Goal: Task Accomplishment & Management: Complete application form

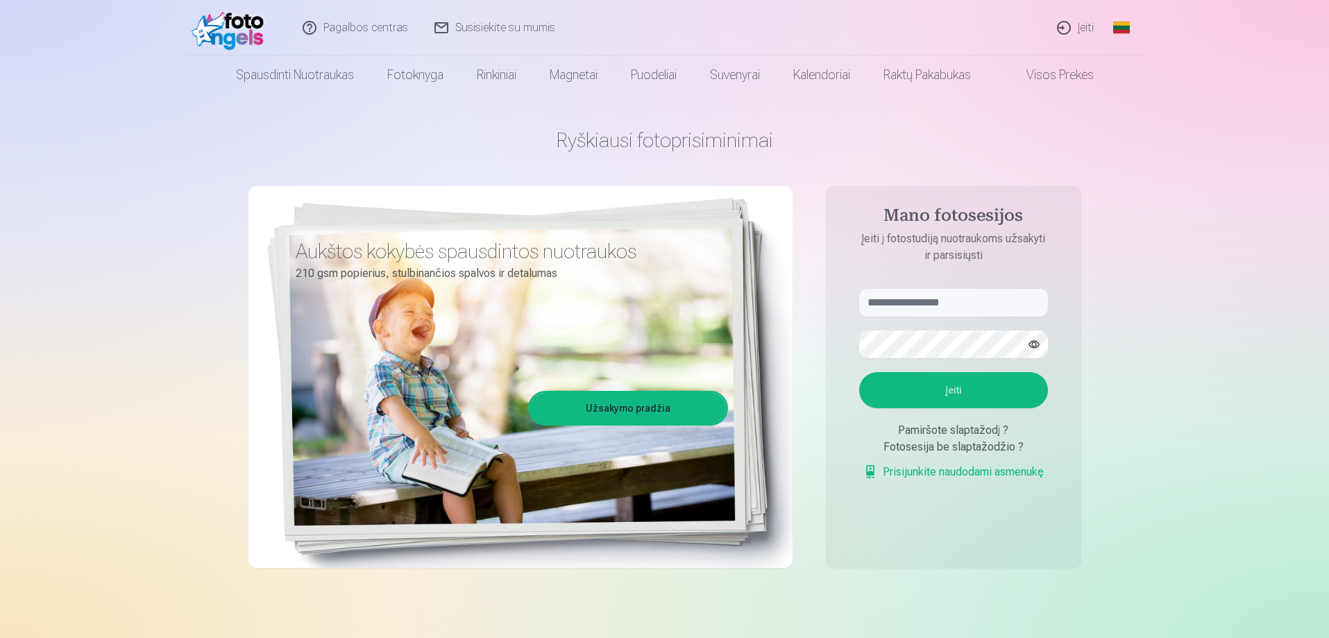
click at [1124, 29] on link "Global" at bounding box center [1121, 28] width 28 height 56
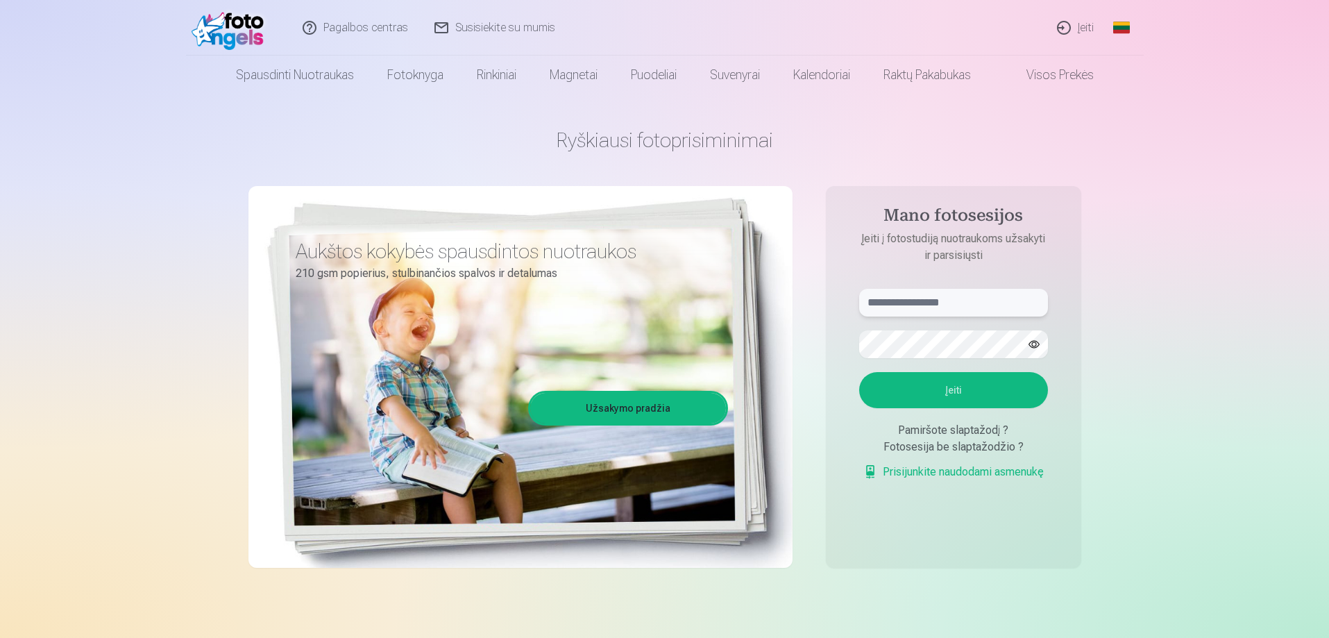
click at [999, 291] on input "text" at bounding box center [953, 303] width 189 height 28
type input "******"
click at [859, 372] on button "Įeiti" at bounding box center [953, 390] width 189 height 36
click at [1033, 349] on button "button" at bounding box center [1034, 344] width 26 height 26
click at [1031, 350] on button "button" at bounding box center [1034, 344] width 26 height 26
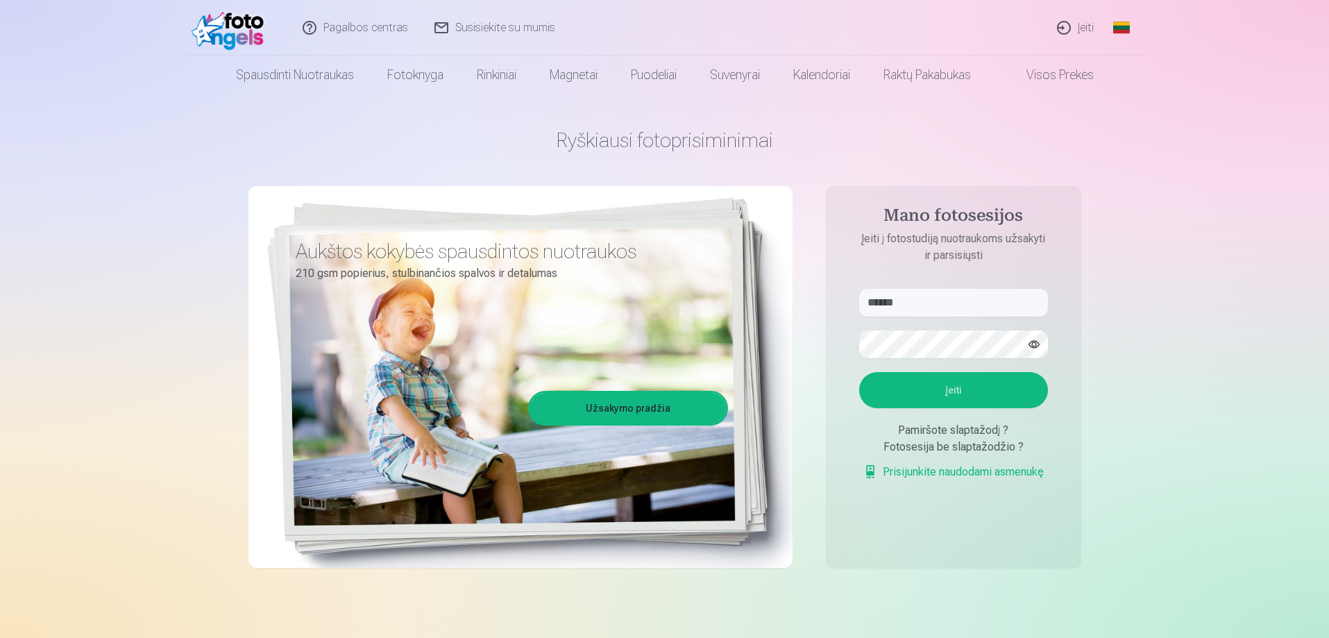
click at [1031, 350] on button "button" at bounding box center [1034, 344] width 26 height 26
click at [1003, 393] on button "Įeiti" at bounding box center [953, 390] width 189 height 36
